Goal: Information Seeking & Learning: Understand process/instructions

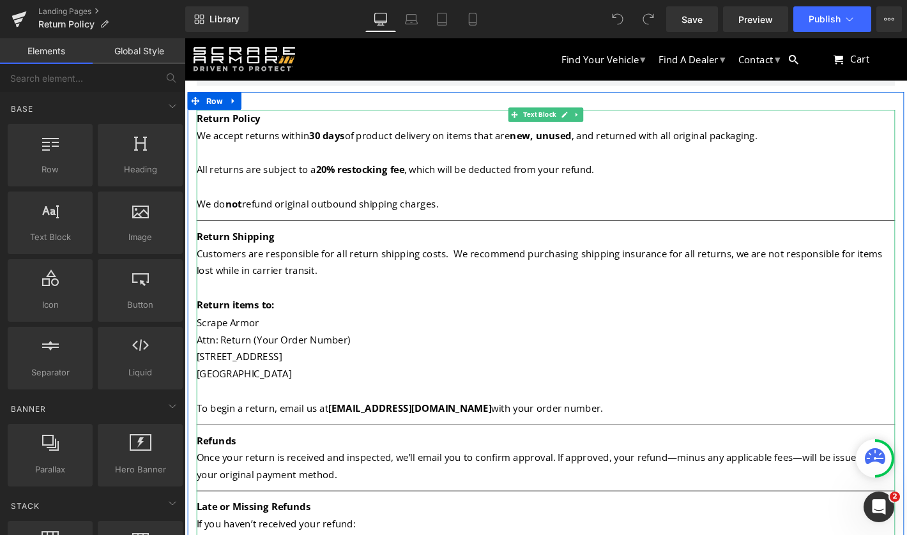
click at [756, 167] on p at bounding box center [571, 161] width 748 height 19
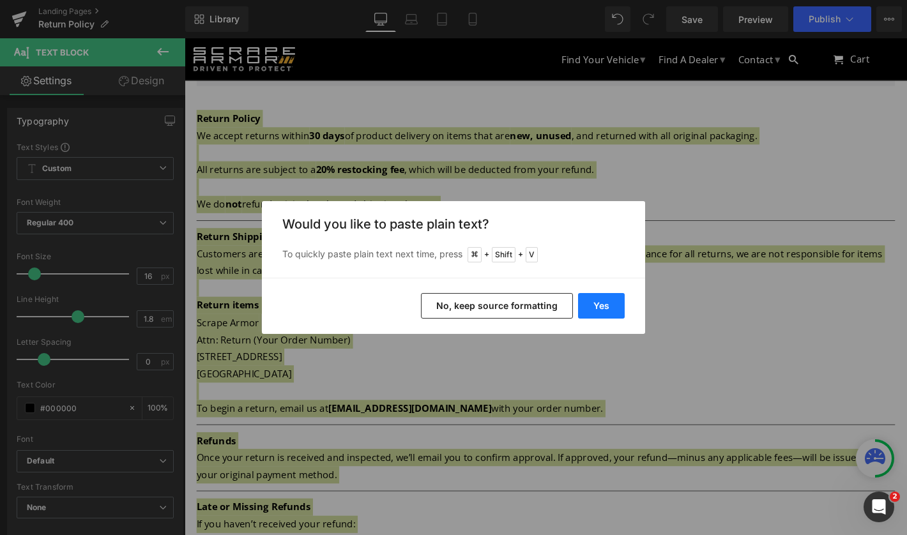
click at [604, 304] on button "Yes" at bounding box center [601, 306] width 47 height 26
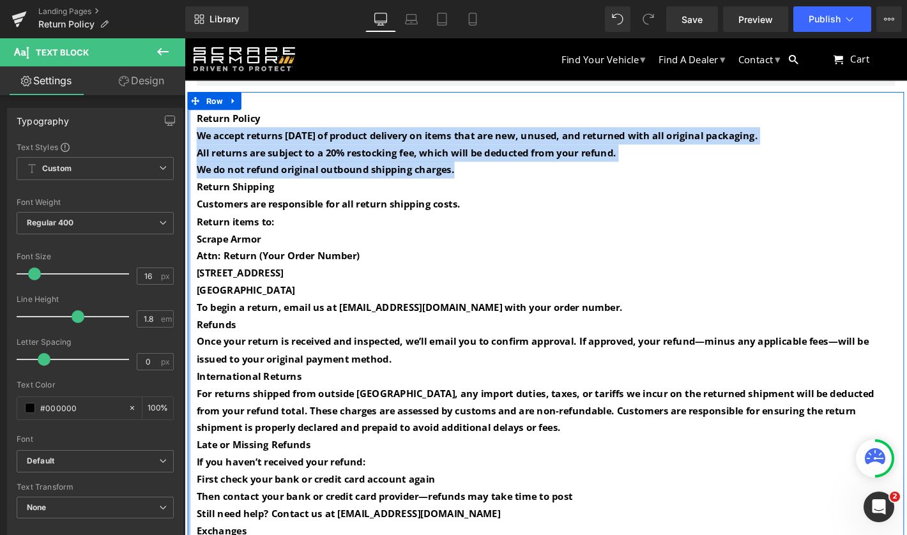
drag, startPoint x: 478, startPoint y: 182, endPoint x: 188, endPoint y: 146, distance: 292.3
click at [188, 146] on div "Return Policy We accept returns [DATE] of product delivery on items that are ne…" at bounding box center [571, 375] width 767 height 559
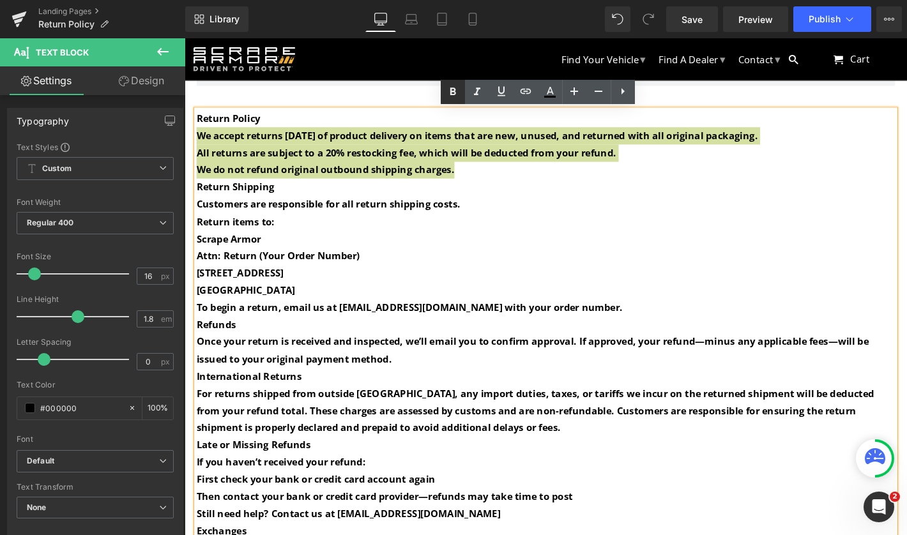
click at [453, 92] on icon at bounding box center [453, 92] width 6 height 8
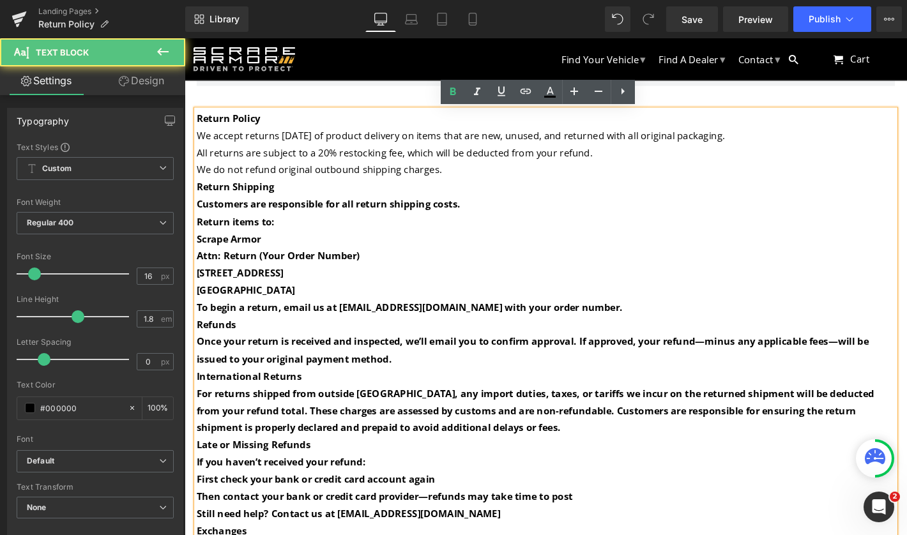
click at [495, 226] on p "Return items to:" at bounding box center [571, 235] width 748 height 19
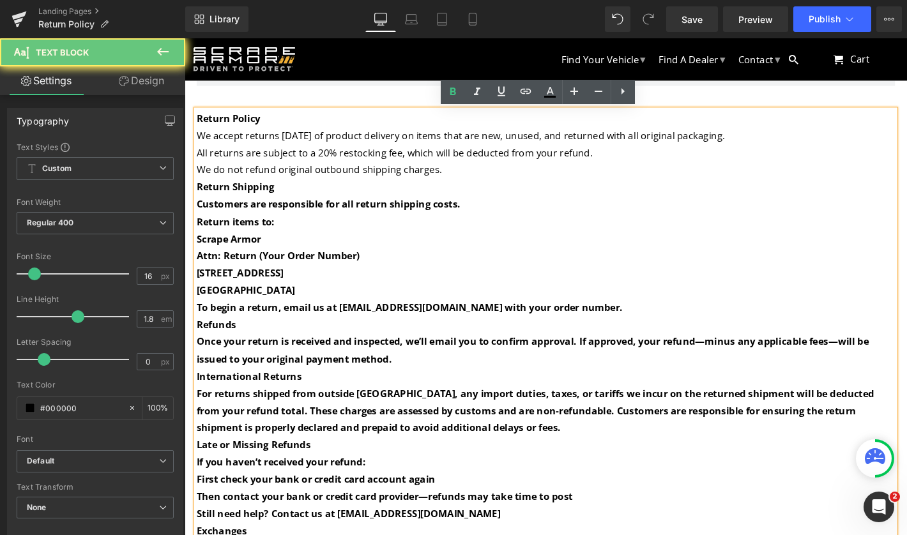
click at [500, 210] on p "Customers are responsible for all return shipping costs." at bounding box center [571, 216] width 748 height 19
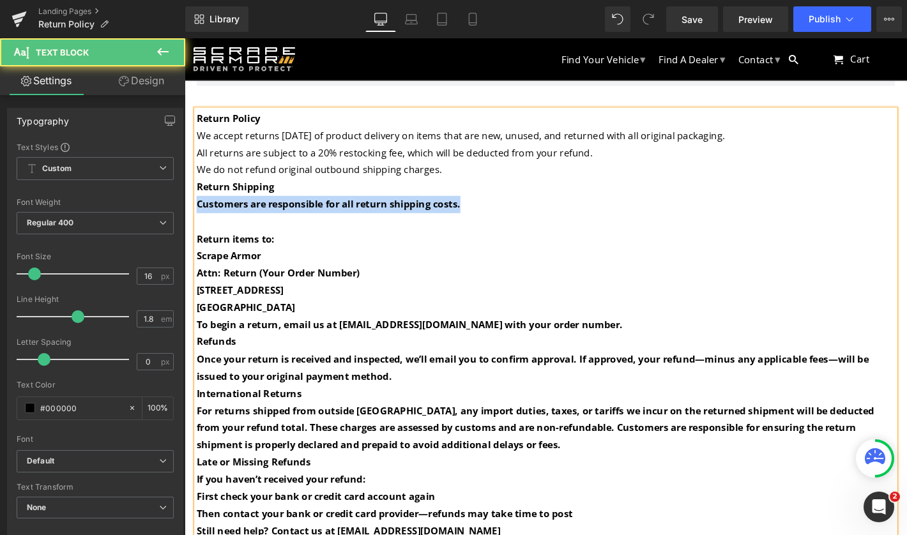
drag, startPoint x: 498, startPoint y: 215, endPoint x: 178, endPoint y: 218, distance: 319.5
click html "Menu Continue Shopping Your Cart is Empty Menu Menu Find Your Vehicle Find A De…"
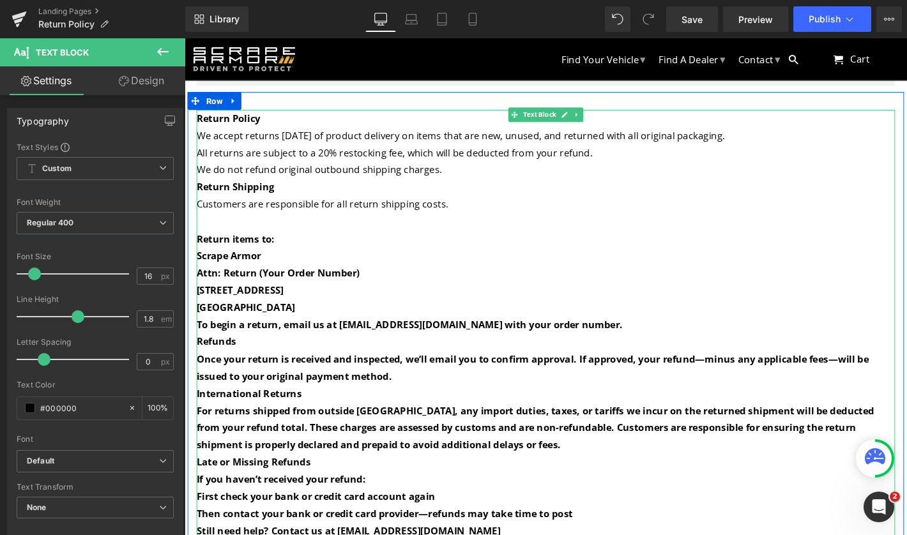
click at [488, 176] on p "We do not refund original outbound shipping charges." at bounding box center [571, 179] width 748 height 19
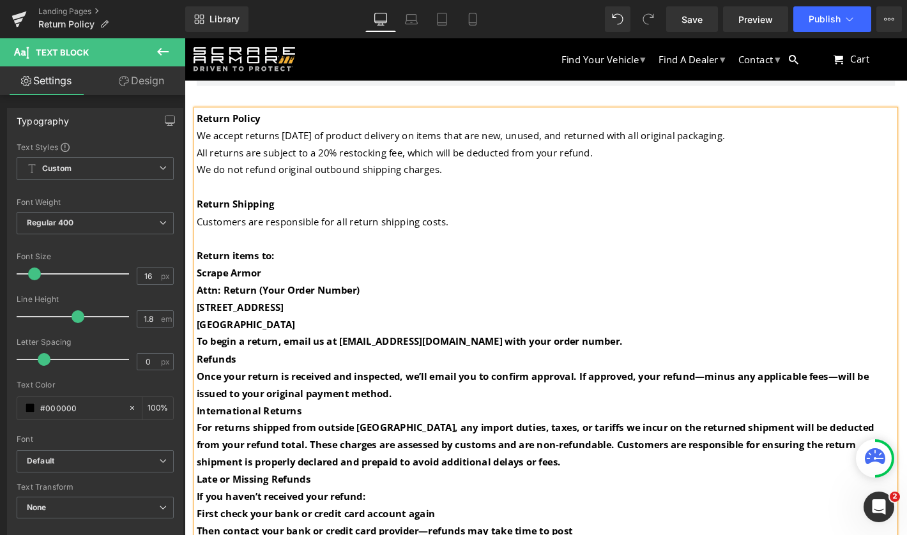
click at [302, 336] on p "[GEOGRAPHIC_DATA]" at bounding box center [571, 345] width 748 height 19
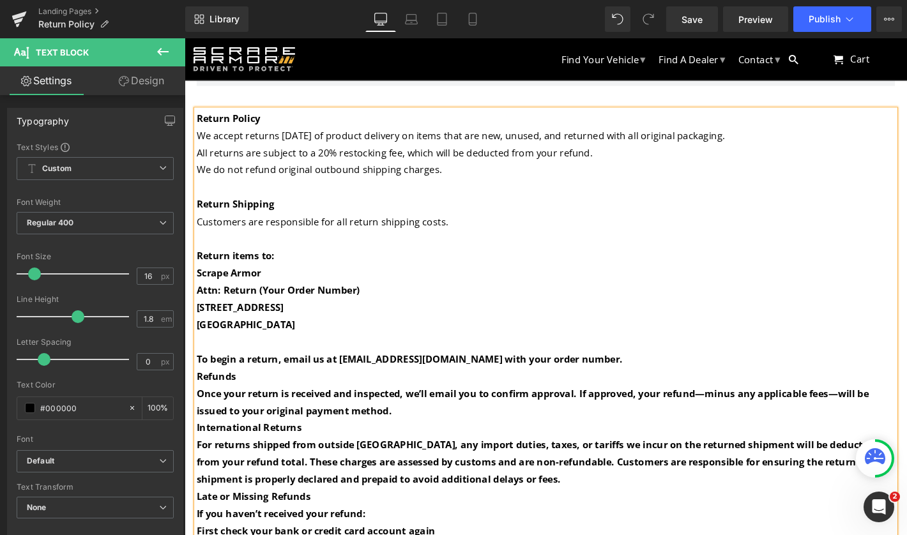
drag, startPoint x: 299, startPoint y: 344, endPoint x: 188, endPoint y: 275, distance: 130.3
click at [188, 275] on div "Return Policy We accept returns [DATE] of product delivery on items that are ne…" at bounding box center [571, 409] width 767 height 589
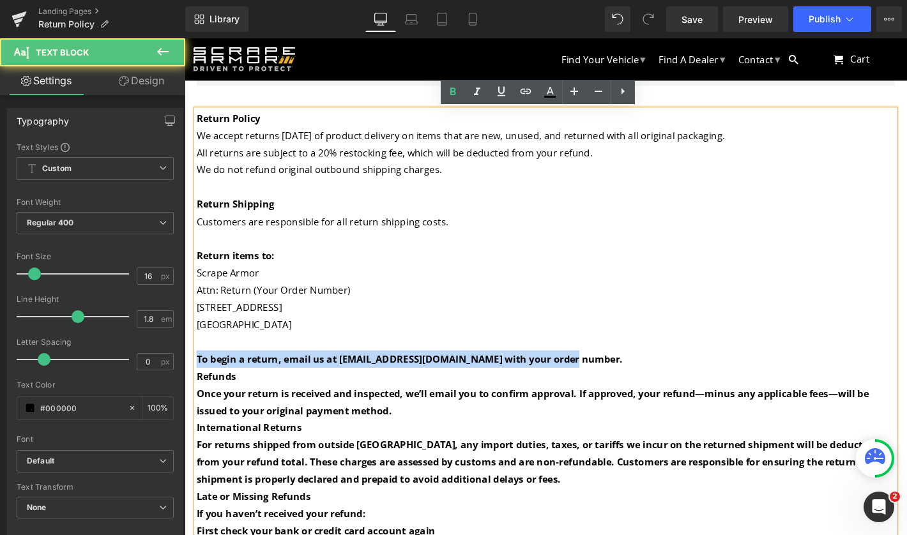
drag, startPoint x: 607, startPoint y: 369, endPoint x: 176, endPoint y: 367, distance: 430.7
click html "Menu Continue Shopping Your Cart is Empty Menu Menu Find Your Vehicle Find A De…"
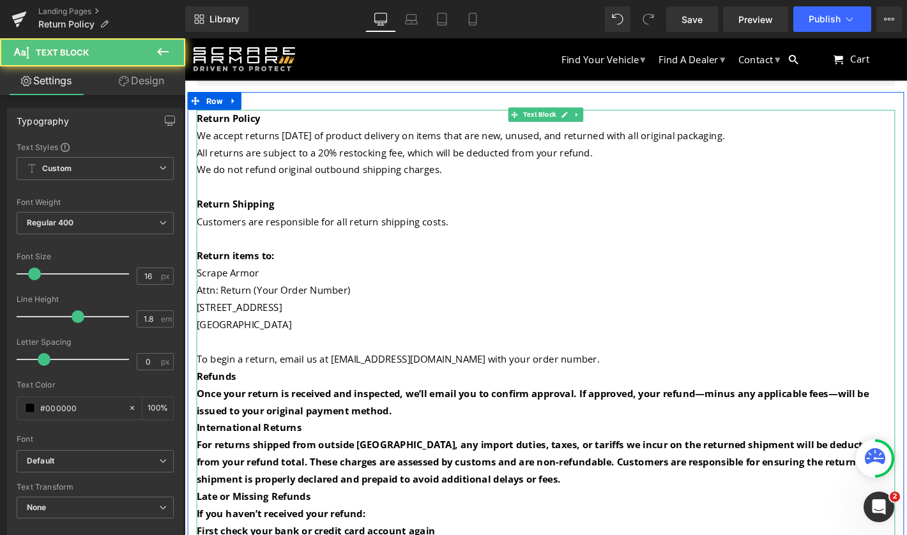
click at [584, 373] on p "To begin a return, email us at [EMAIL_ADDRESS][DOMAIN_NAME] with your order num…" at bounding box center [571, 382] width 748 height 19
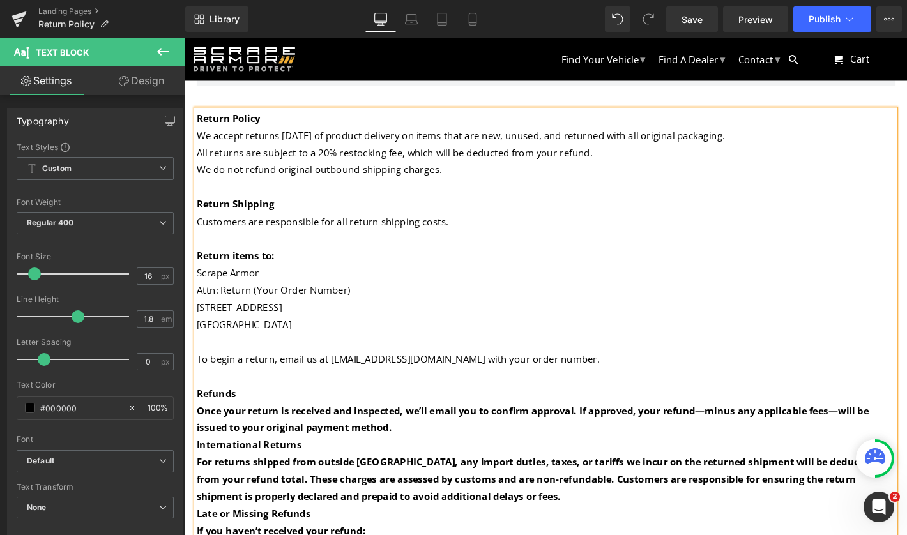
scroll to position [33, 0]
click at [429, 428] on p "Once your return is received and inspected, we’ll email you to confirm approval…" at bounding box center [571, 446] width 748 height 37
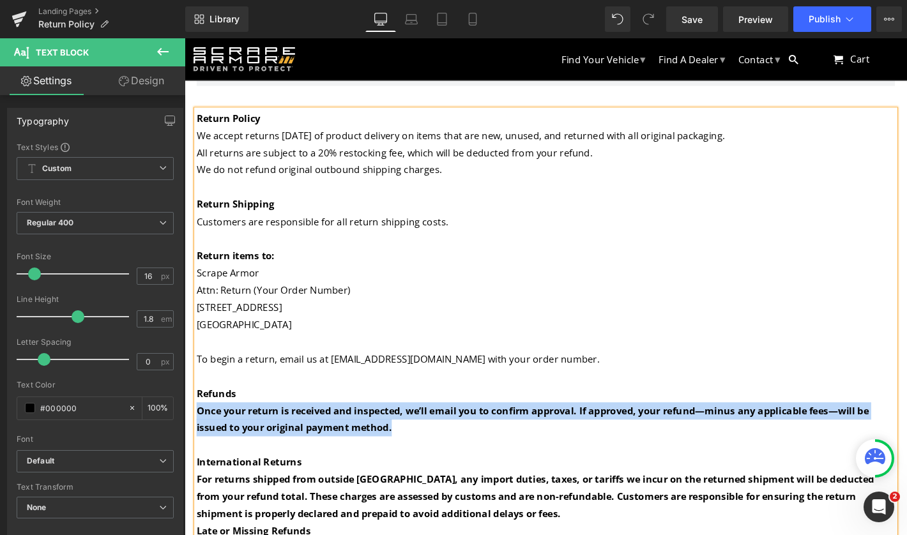
drag, startPoint x: 417, startPoint y: 419, endPoint x: 180, endPoint y: 403, distance: 237.0
click html "Menu Continue Shopping Your Cart is Empty Menu Menu Find Your Vehicle Find A De…"
drag, startPoint x: 400, startPoint y: 420, endPoint x: 167, endPoint y: 400, distance: 233.4
click html "Menu Continue Shopping Your Cart is Empty Menu Menu Find Your Vehicle Find A De…"
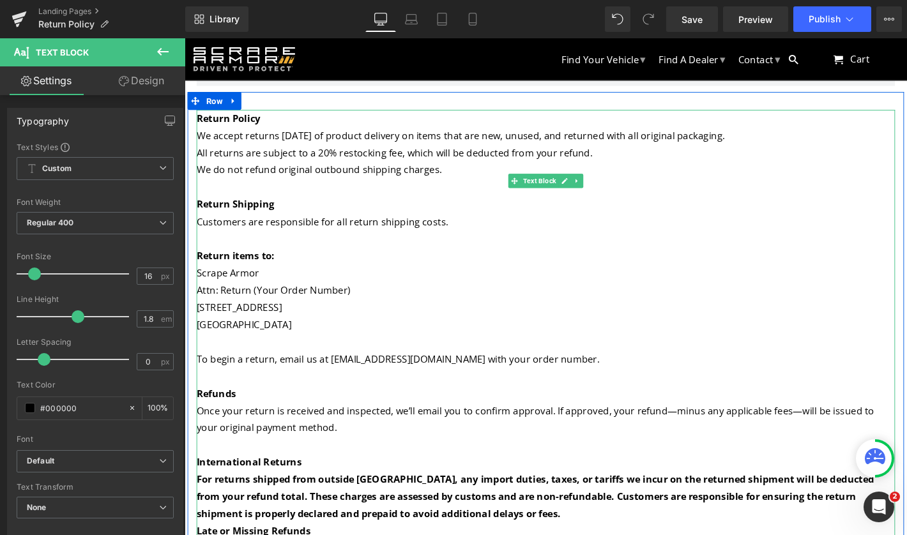
scroll to position [140, 0]
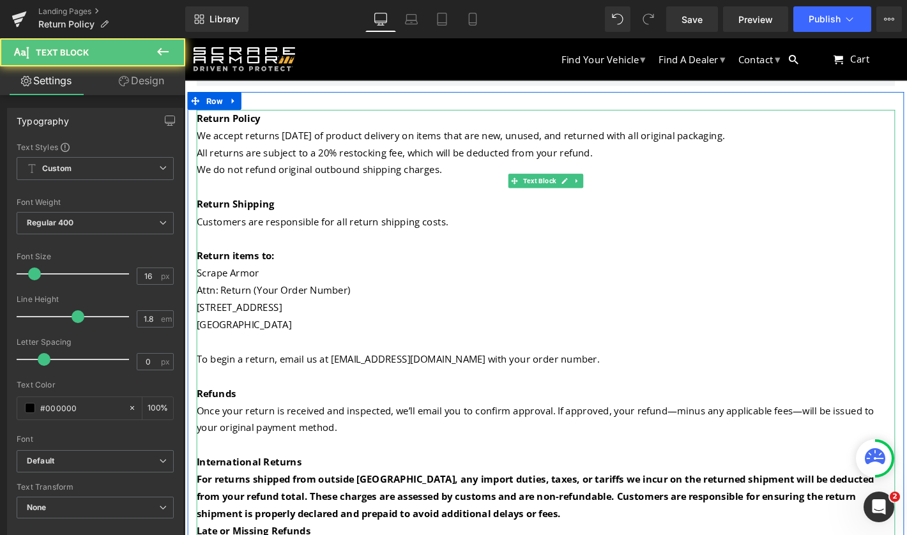
click at [539, 502] on p "For returns shipped from outside [GEOGRAPHIC_DATA], any import duties, taxes, o…" at bounding box center [571, 529] width 748 height 55
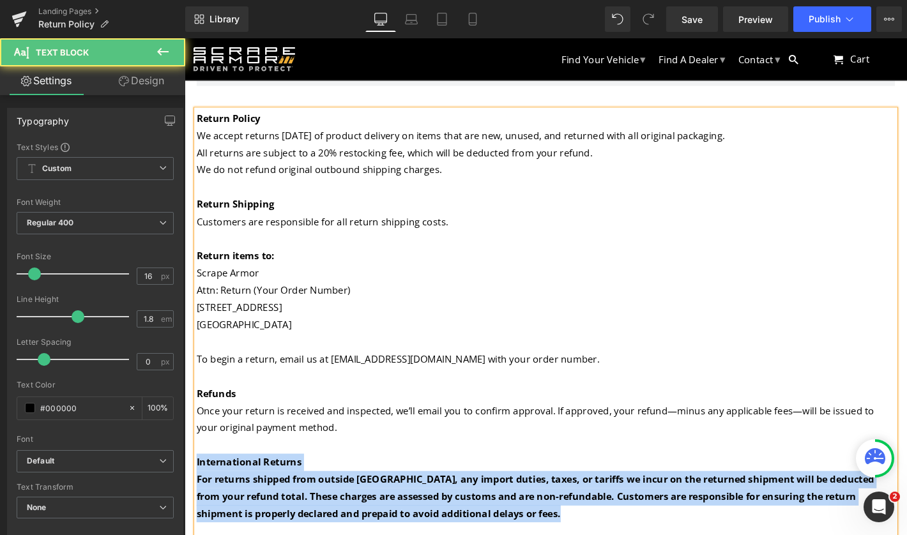
drag, startPoint x: 537, startPoint y: 401, endPoint x: 143, endPoint y: 346, distance: 398.0
click html "Menu Continue Shopping Your Cart is Empty Menu Menu Find Your Vehicle Find A De…"
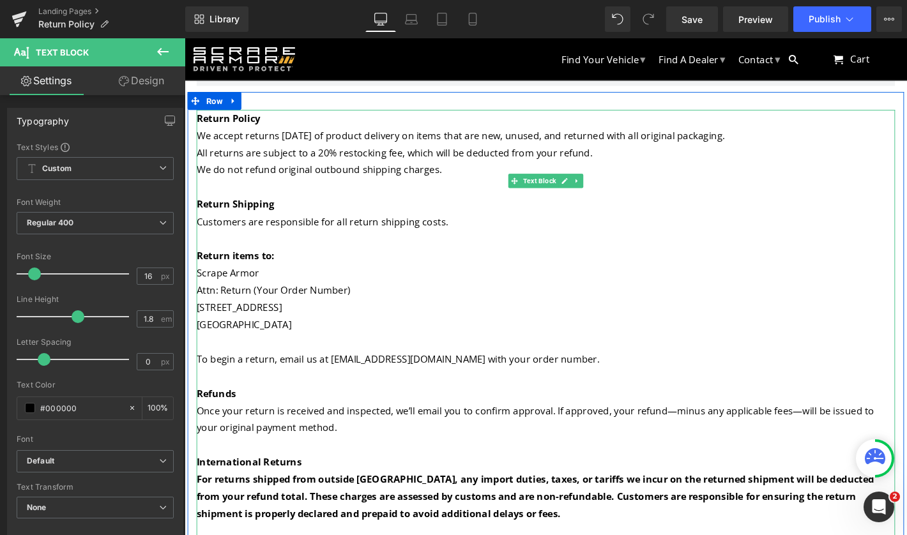
click at [574, 483] on p "International Returns" at bounding box center [571, 492] width 748 height 19
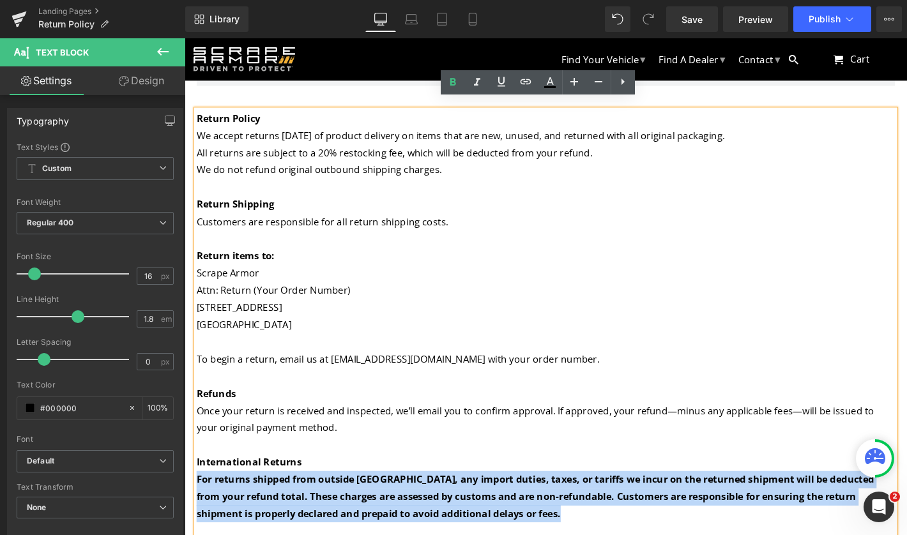
drag, startPoint x: 535, startPoint y: 397, endPoint x: 150, endPoint y: 363, distance: 387.4
click html "Menu Continue Shopping Your Cart is Empty Menu Menu Find Your Vehicle Find A De…"
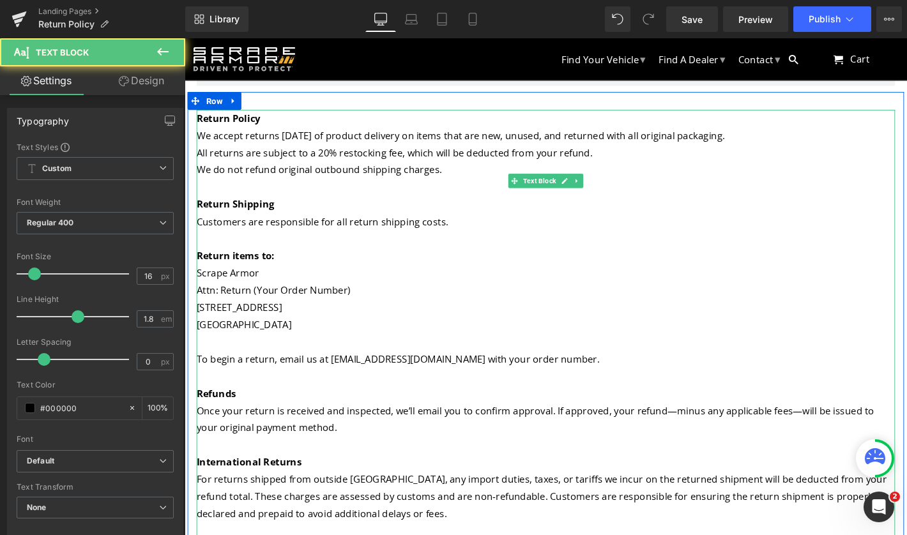
click at [422, 465] on p at bounding box center [571, 474] width 748 height 19
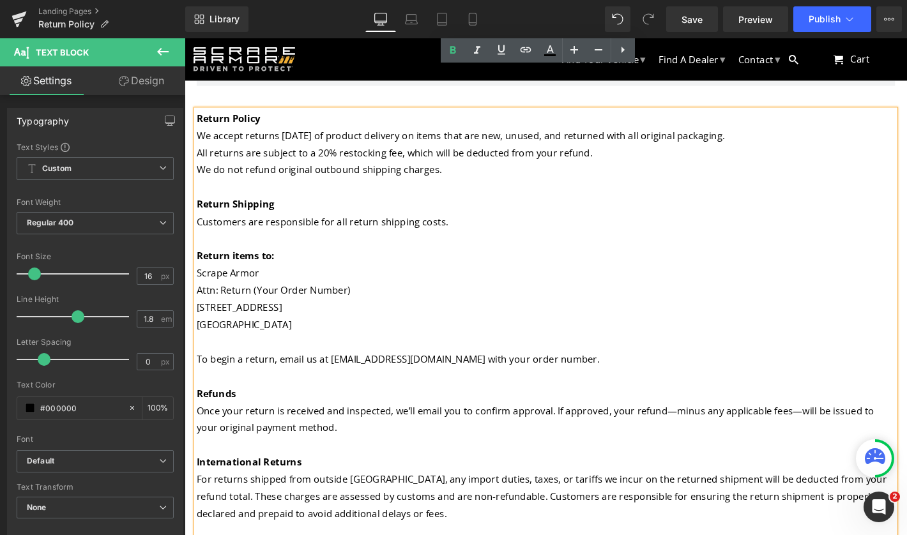
scroll to position [331, 0]
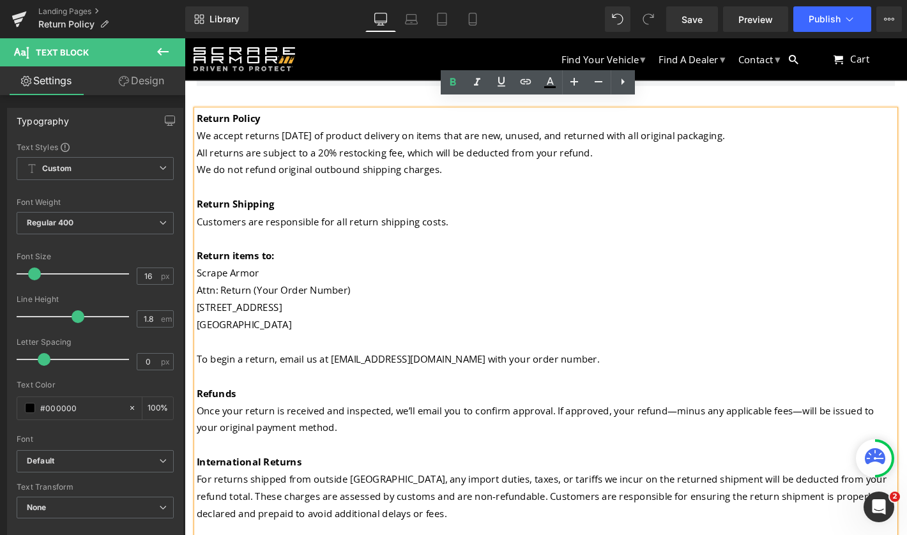
drag, startPoint x: 559, startPoint y: 295, endPoint x: 536, endPoint y: 296, distance: 23.0
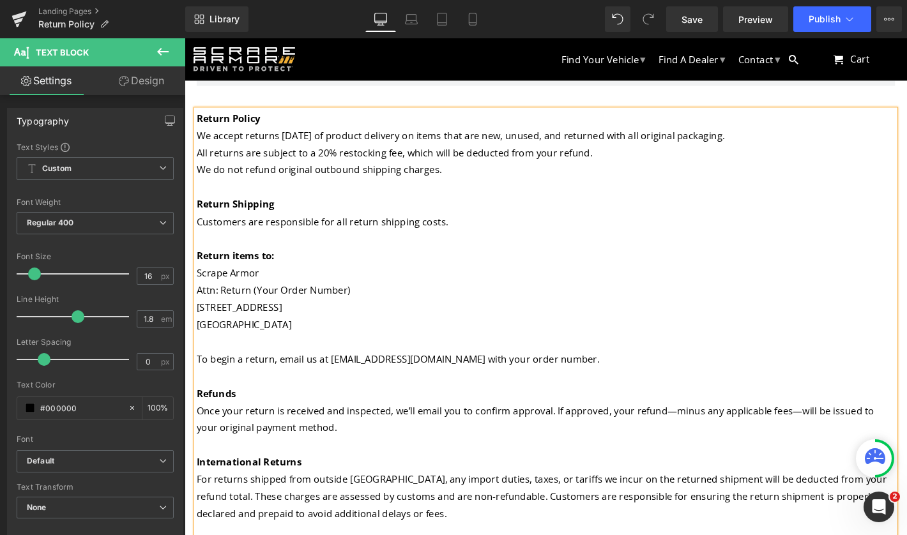
drag, startPoint x: 682, startPoint y: 295, endPoint x: 134, endPoint y: 261, distance: 549.3
click html "Menu Continue Shopping Your Cart is Empty Menu Menu Find Your Vehicle Find A De…"
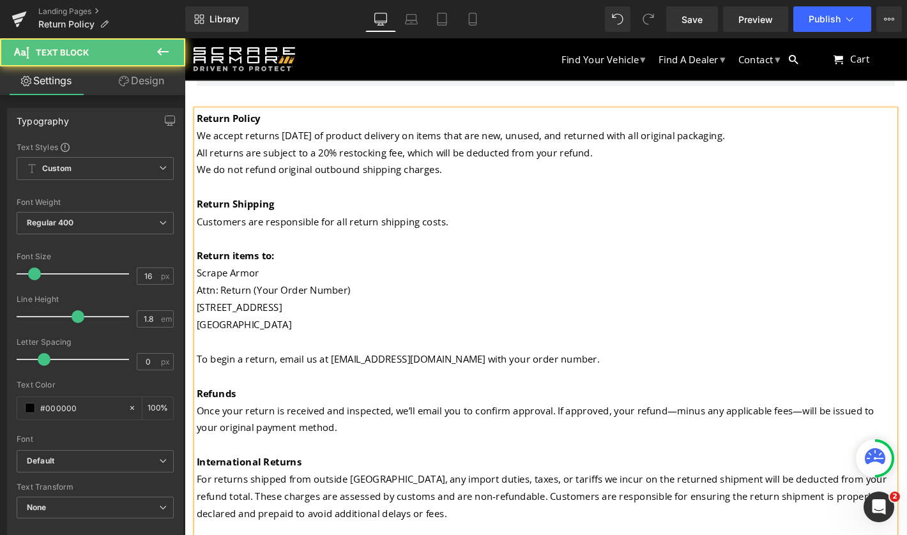
drag, startPoint x: 844, startPoint y: 382, endPoint x: 631, endPoint y: 384, distance: 213.4
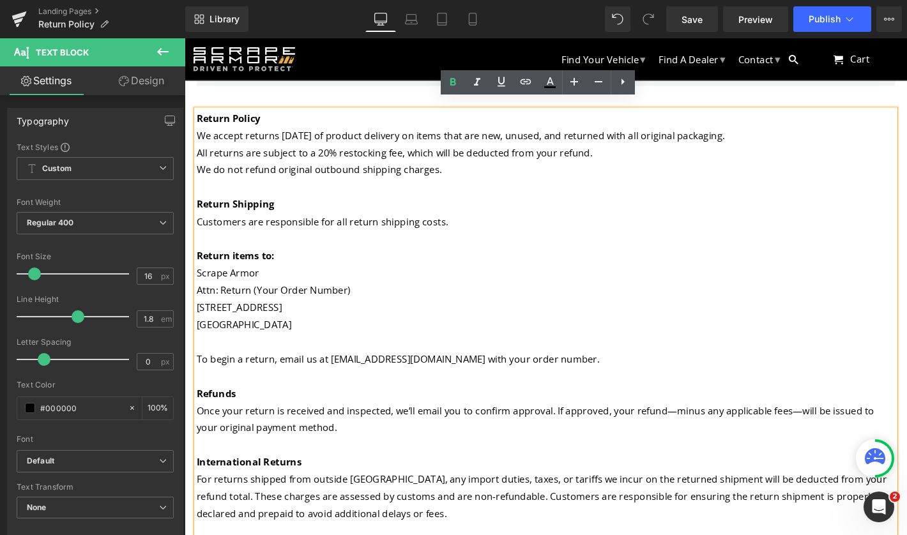
drag, startPoint x: 849, startPoint y: 382, endPoint x: 274, endPoint y: 364, distance: 575.4
click at [274, 364] on div "Return Policy We accept returns [DATE] of product delivery on items that are ne…" at bounding box center [571, 464] width 748 height 699
click at [454, 81] on icon at bounding box center [452, 82] width 15 height 15
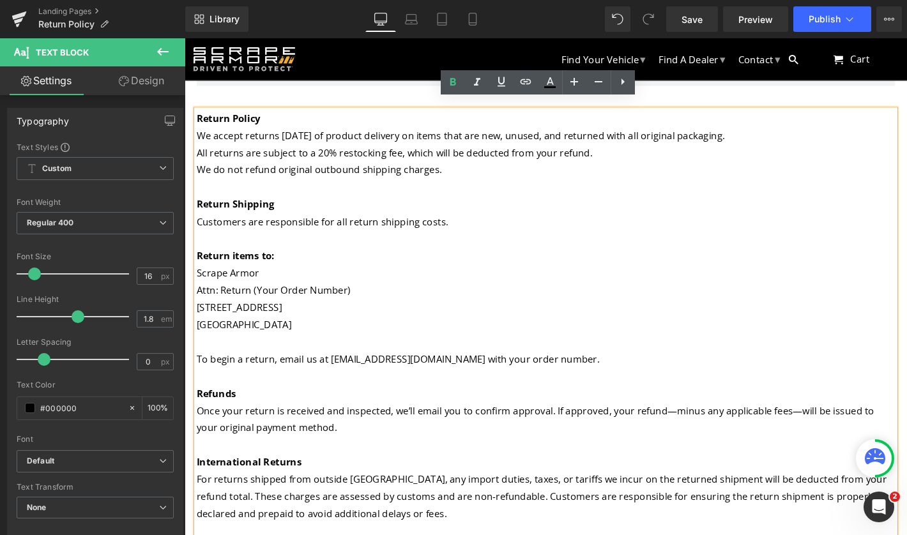
drag, startPoint x: 565, startPoint y: 456, endPoint x: 235, endPoint y: 443, distance: 331.2
click at [235, 443] on div "Return Policy We accept returns [DATE] of product delivery on items that are ne…" at bounding box center [571, 464] width 748 height 699
drag, startPoint x: 556, startPoint y: 455, endPoint x: 103, endPoint y: 430, distance: 453.7
click html "Menu Continue Shopping Your Cart is Empty Menu Menu Find Your Vehicle Find A De…"
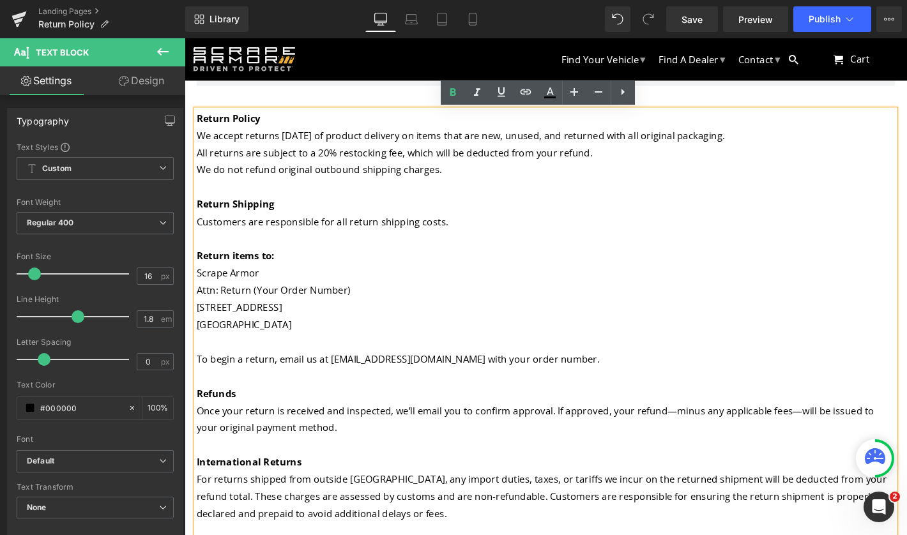
scroll to position [0, 0]
click at [819, 142] on p "We accept returns [DATE] of product delivery on items that are new, unused, and…" at bounding box center [571, 143] width 748 height 19
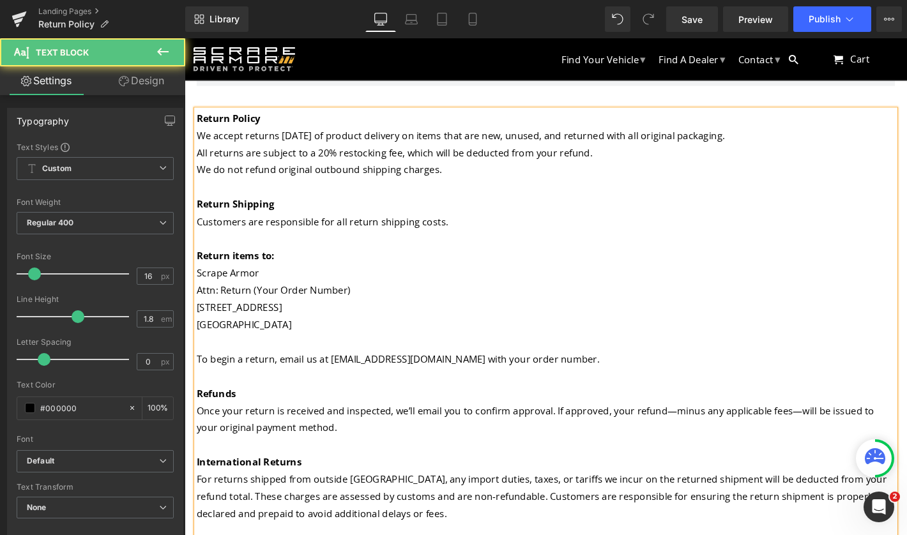
click at [635, 160] on p "All returns are subject to a 20% restocking fee, which will be deducted from yo…" at bounding box center [571, 161] width 748 height 19
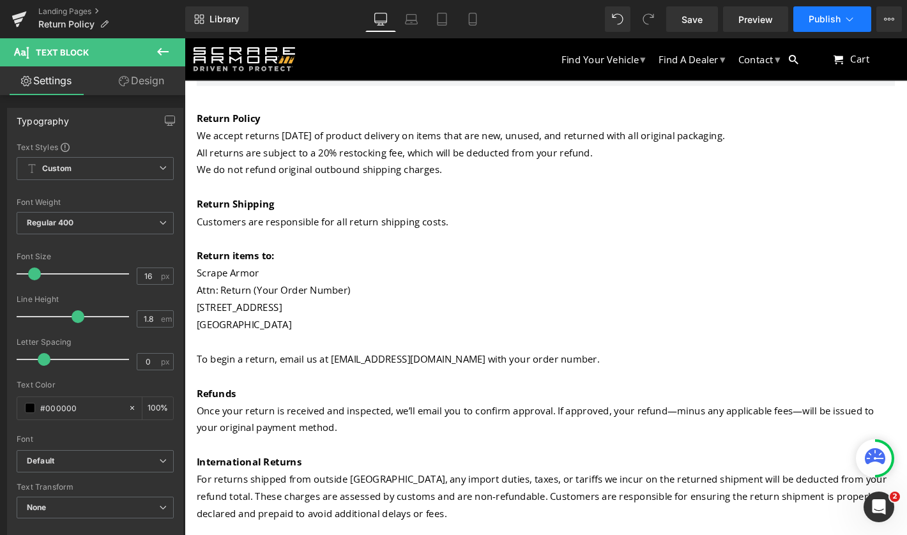
click at [822, 14] on span "Publish" at bounding box center [825, 19] width 32 height 10
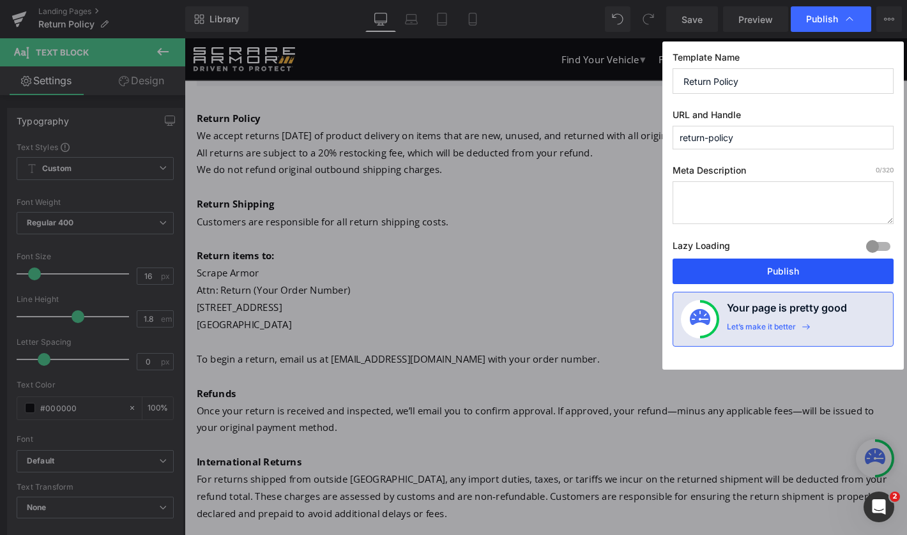
click at [764, 272] on button "Publish" at bounding box center [783, 272] width 221 height 26
